Goal: Obtain resource: Obtain resource

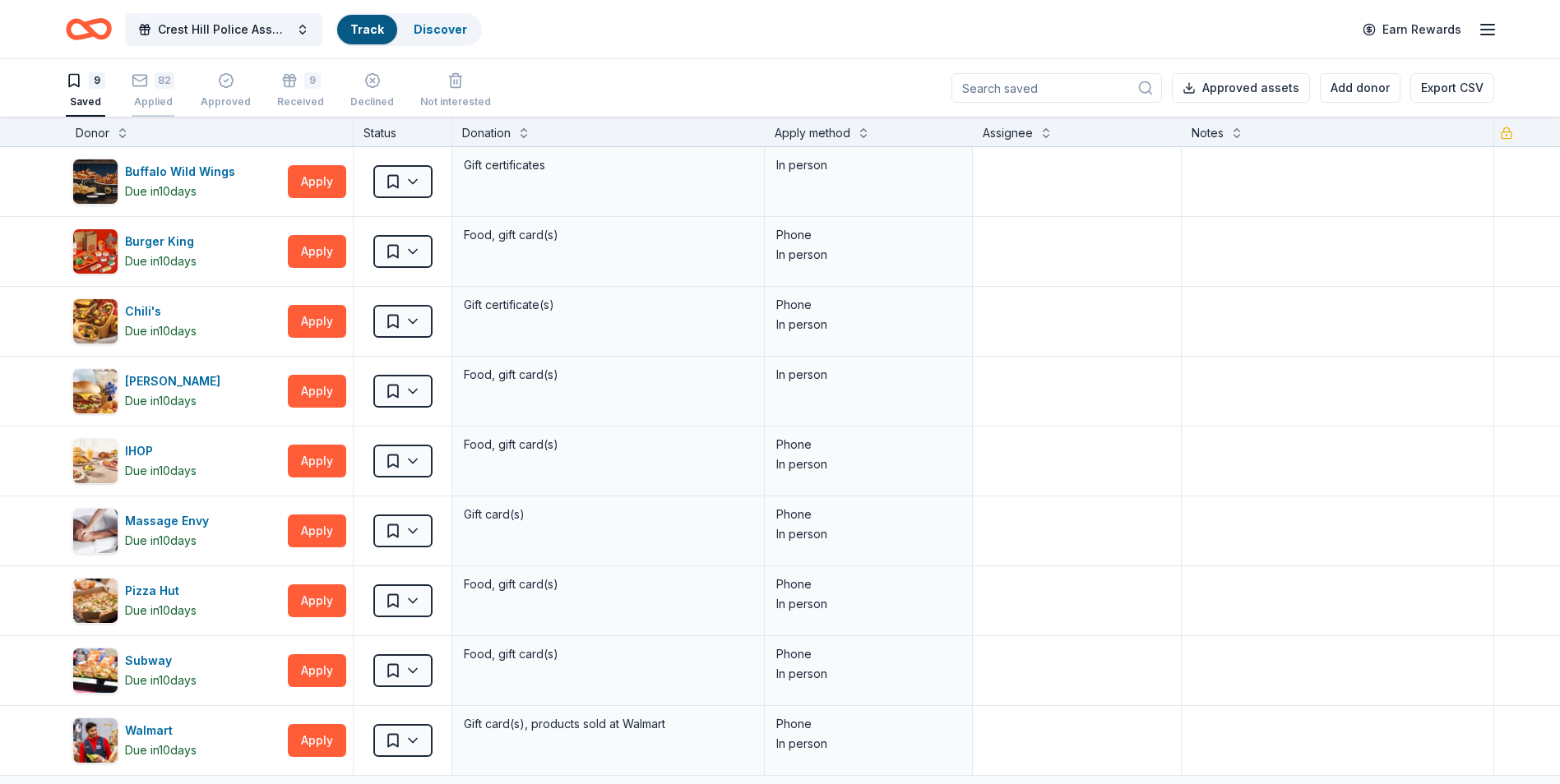
click at [165, 84] on div "82" at bounding box center [164, 80] width 20 height 16
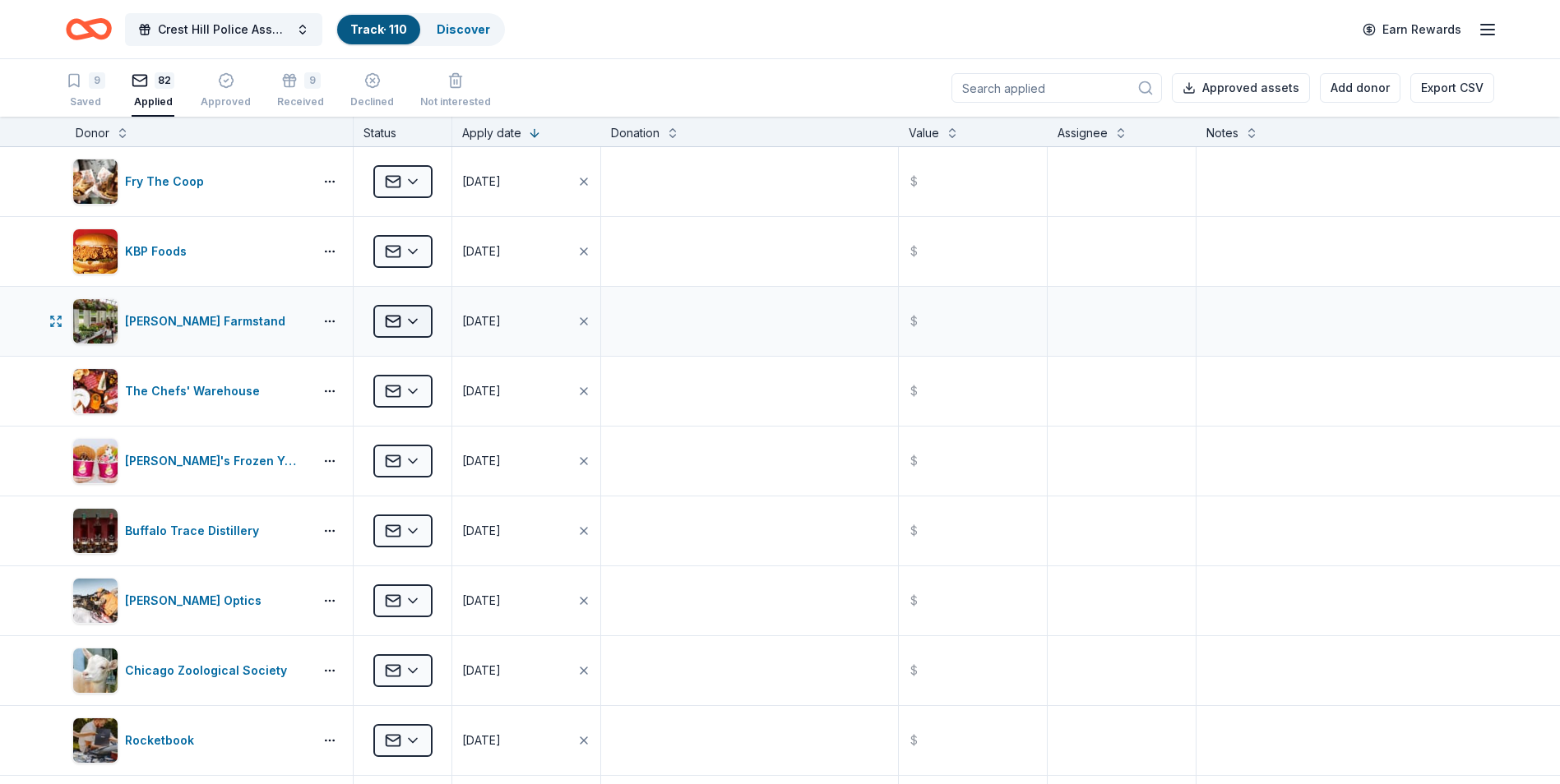
click at [416, 319] on html "Crest Hill Police Association 15th Annual Golf Outing Fundraiser Track · 110 Di…" at bounding box center [780, 392] width 1560 height 784
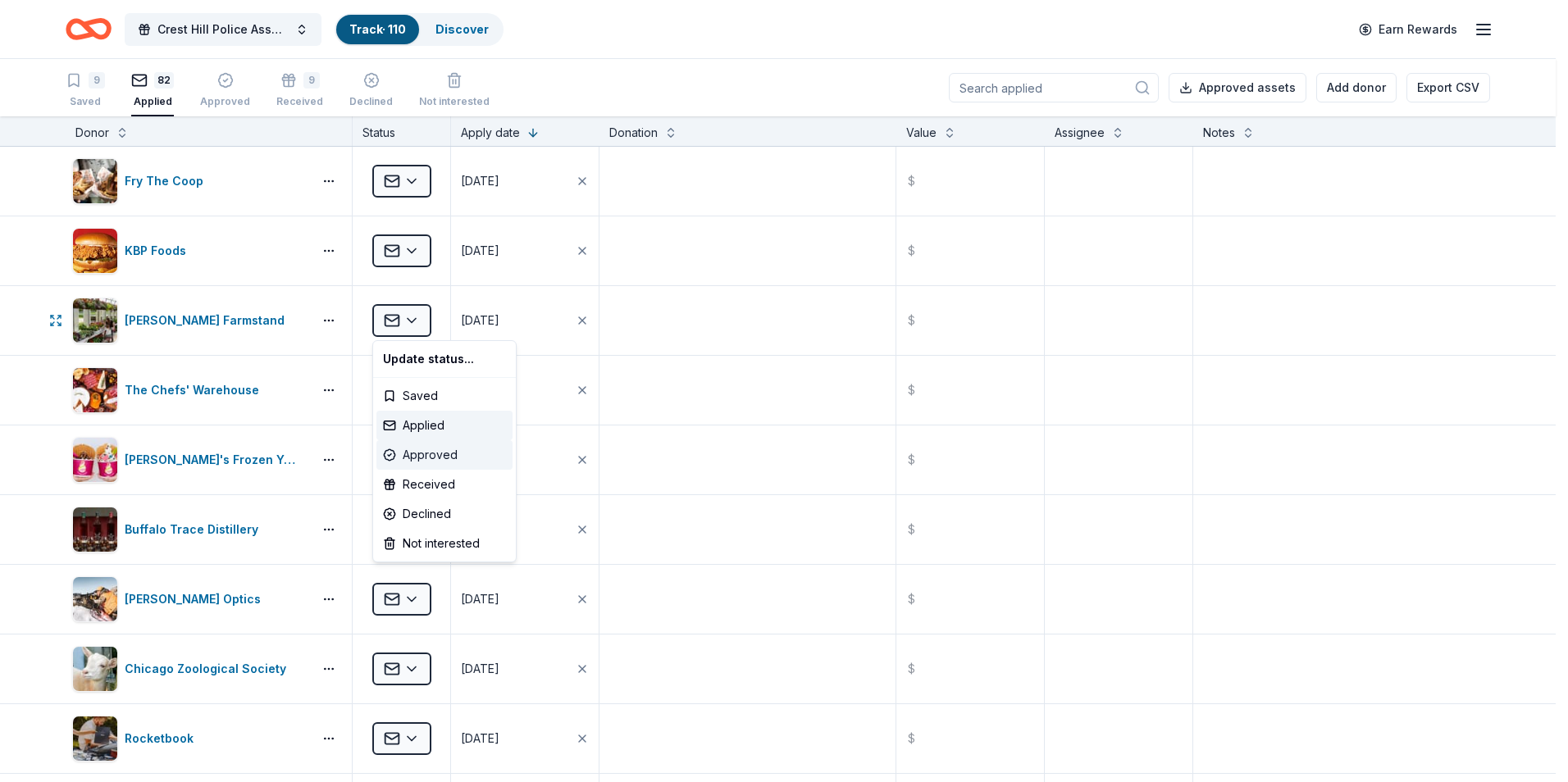
click at [438, 459] on div "Approved" at bounding box center [445, 454] width 136 height 29
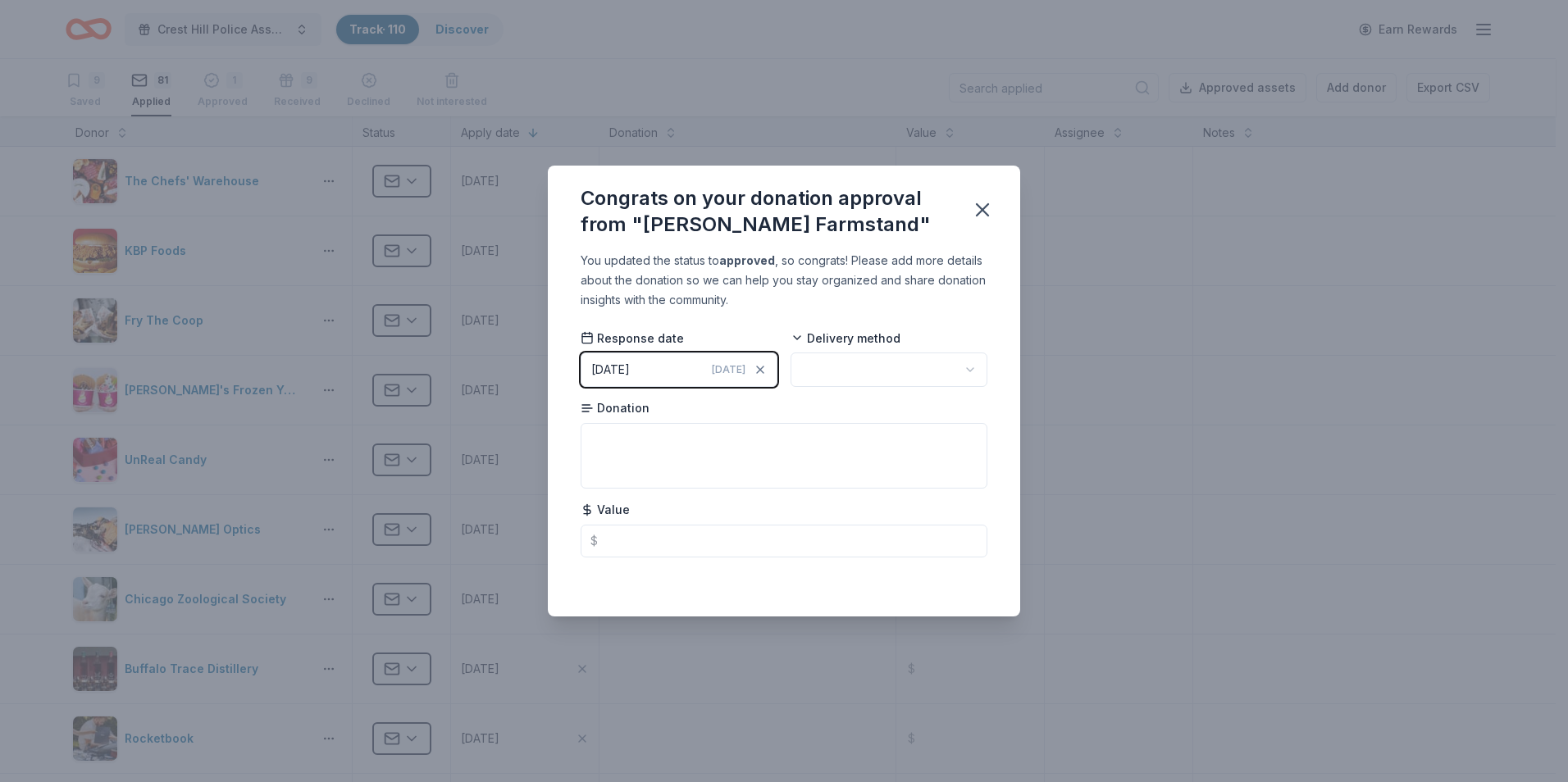
click at [979, 366] on html "Crest Hill Police Association 15th Annual Golf Outing Fundraiser Track · 110 Di…" at bounding box center [784, 391] width 1568 height 782
click at [982, 205] on icon "button" at bounding box center [983, 210] width 23 height 23
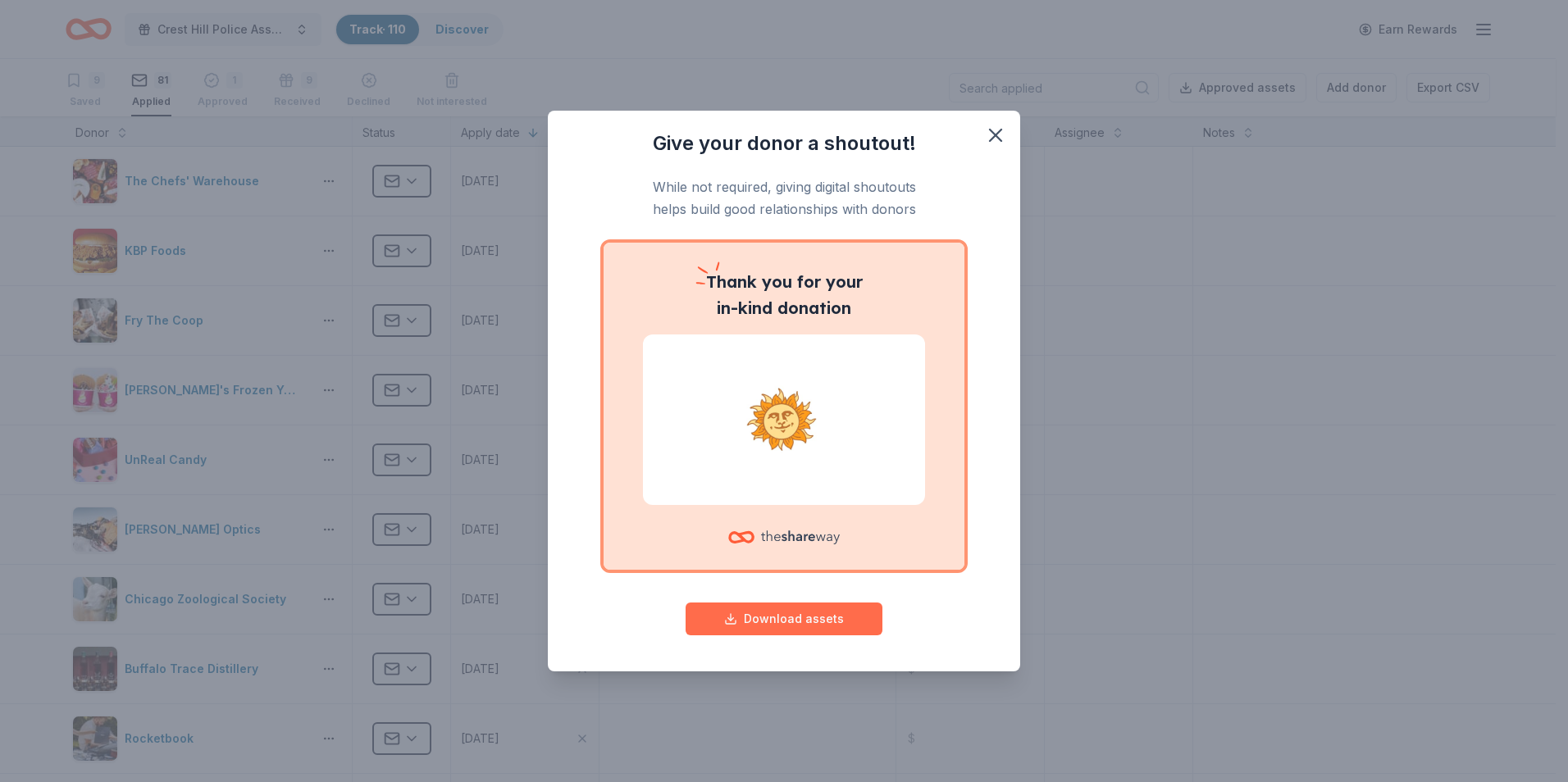
click at [803, 618] on button "Download assets" at bounding box center [784, 619] width 197 height 33
drag, startPoint x: 1006, startPoint y: 138, endPoint x: 760, endPoint y: 144, distance: 246.1
click at [1006, 138] on icon "button" at bounding box center [996, 135] width 23 height 23
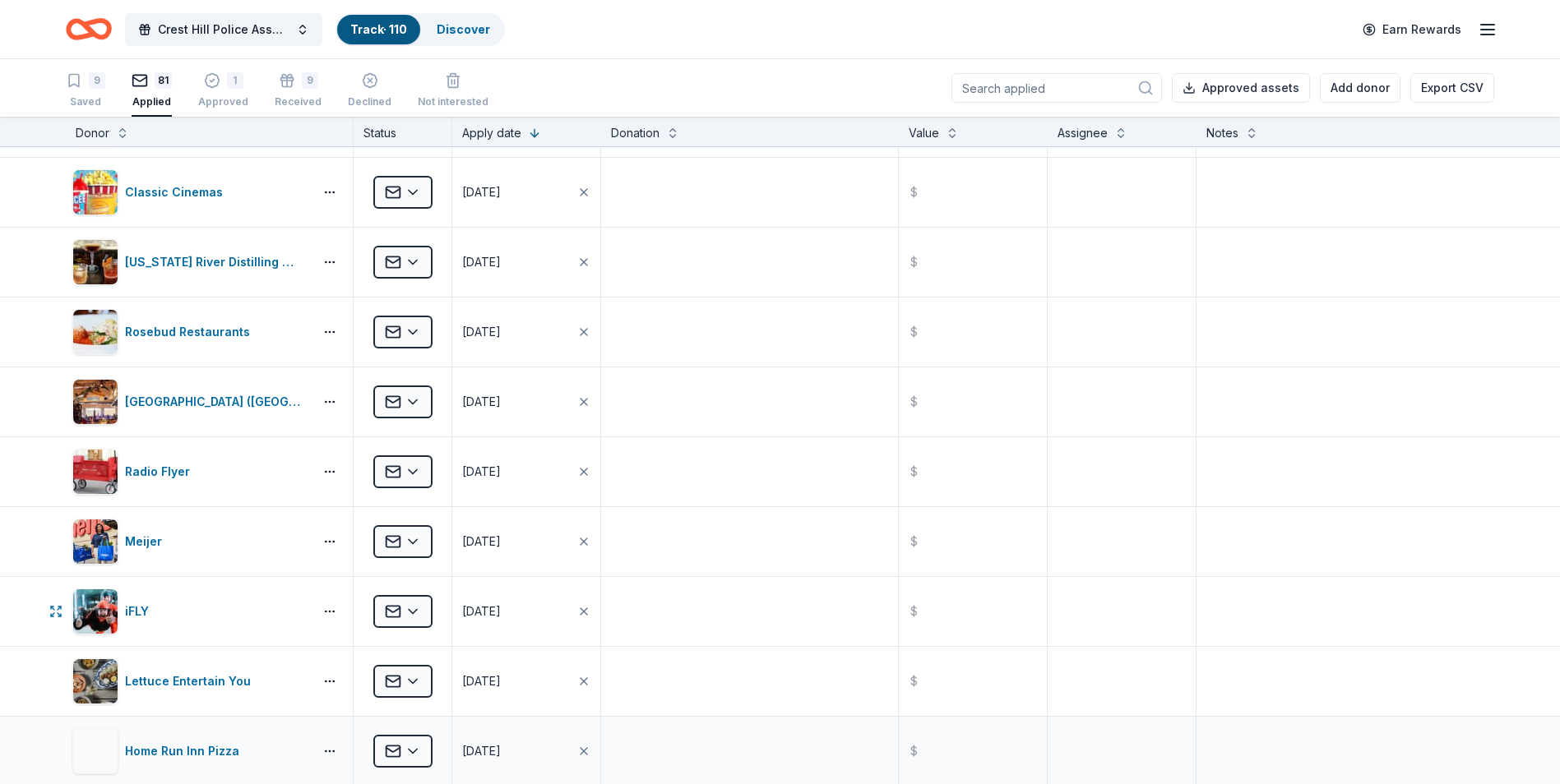
scroll to position [4193, 0]
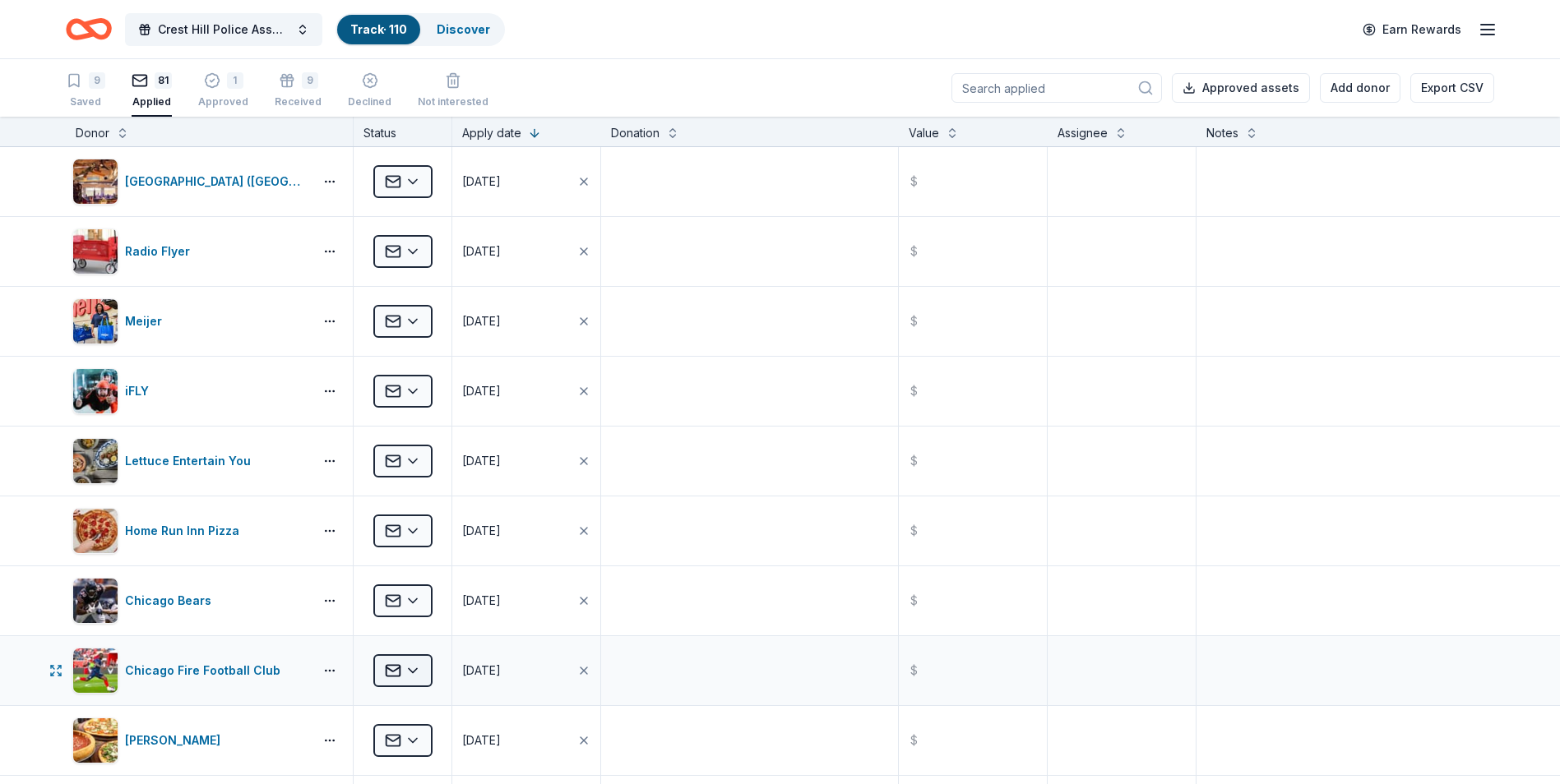
click at [416, 671] on html "Crest Hill Police Association 15th Annual Golf Outing Fundraiser Track · 110 Di…" at bounding box center [780, 392] width 1560 height 784
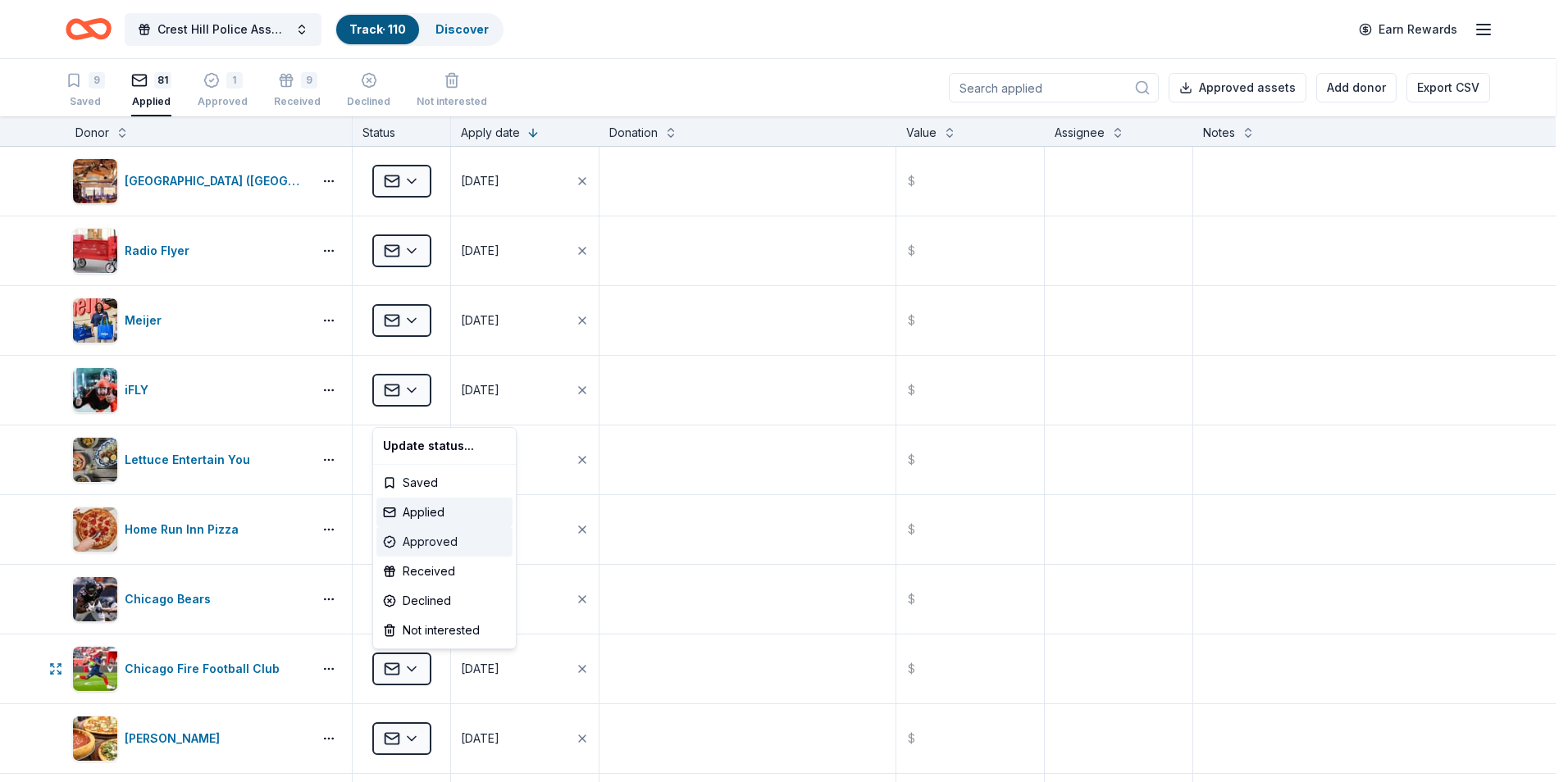
click at [442, 538] on div "Approved" at bounding box center [445, 542] width 136 height 29
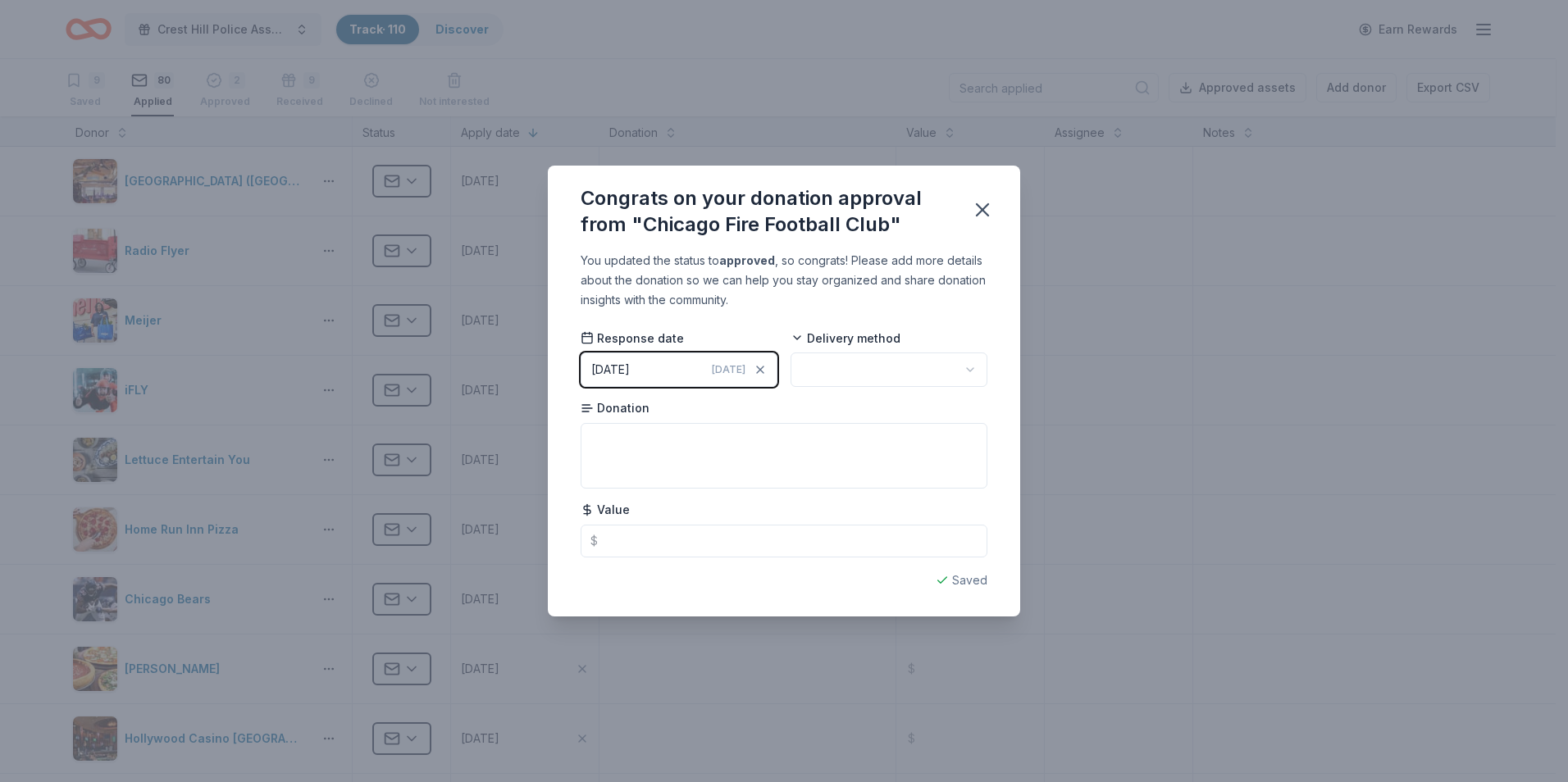
click at [969, 377] on html "Crest Hill Police Association 15th Annual Golf Outing Fundraiser Track · 110 Di…" at bounding box center [784, 391] width 1568 height 782
click at [633, 445] on textarea at bounding box center [784, 455] width 407 height 65
type textarea "4 tickets for the 2026 season."
click at [982, 211] on icon "button" at bounding box center [983, 210] width 11 height 11
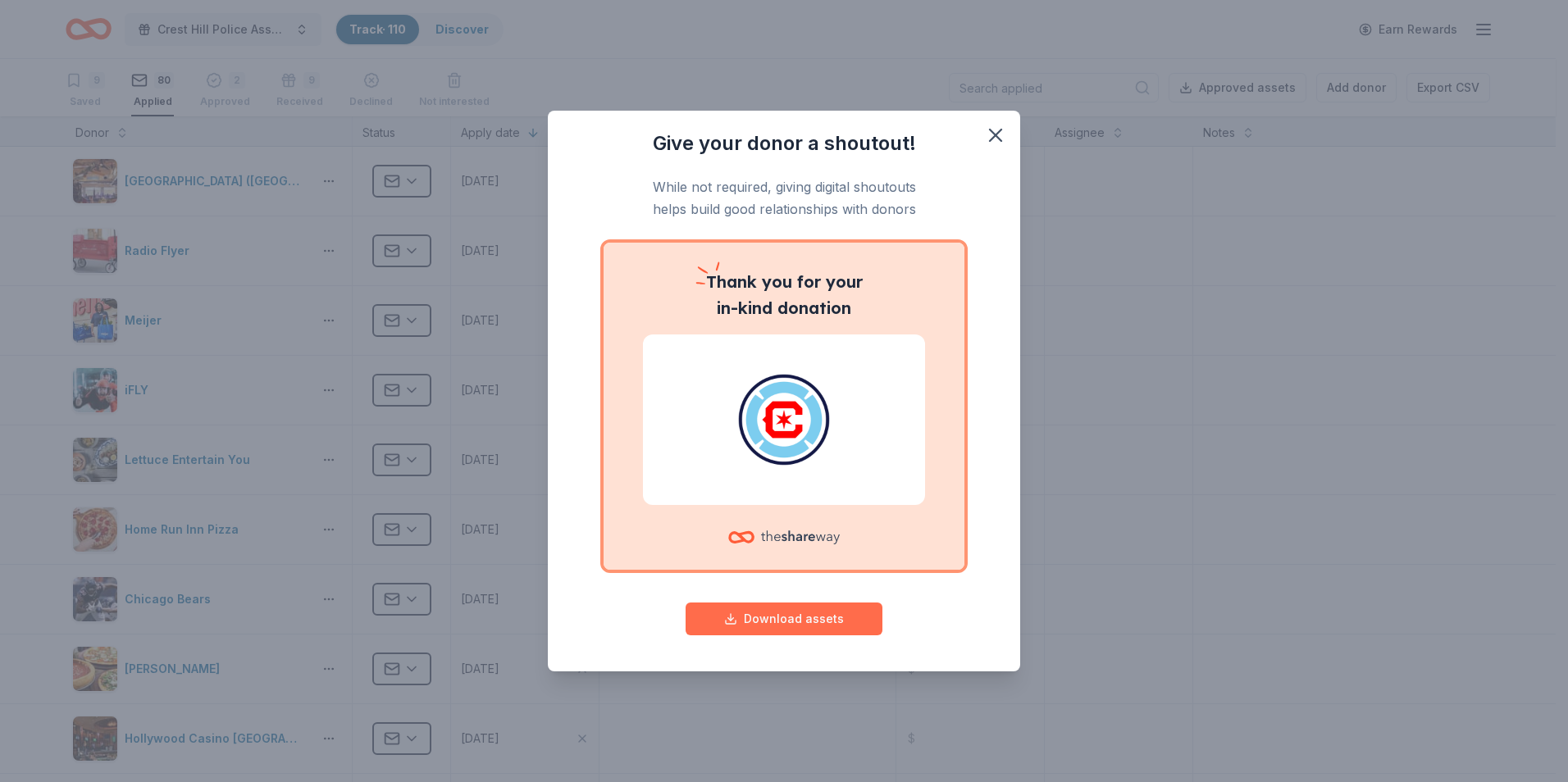
click at [817, 624] on button "Download assets" at bounding box center [784, 619] width 197 height 33
click at [993, 135] on icon "button" at bounding box center [996, 135] width 23 height 23
